Goal: Task Accomplishment & Management: Manage account settings

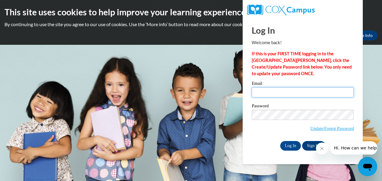
click at [267, 91] on input "Email" at bounding box center [303, 92] width 102 height 10
type input "nsedwards1@mail.lipscomb.edu"
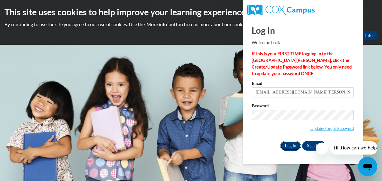
click at [291, 144] on input "Log In" at bounding box center [290, 146] width 21 height 10
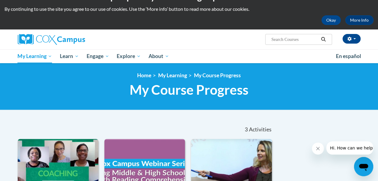
scroll to position [15, 0]
